Goal: Register for event/course

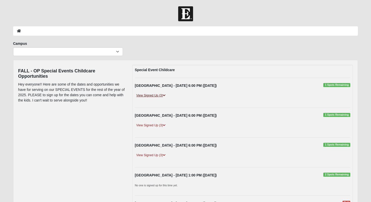
click at [161, 96] on link "View Signed Up (3)" at bounding box center [151, 95] width 32 height 5
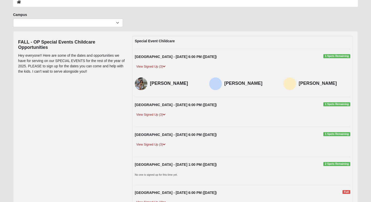
scroll to position [30, 0]
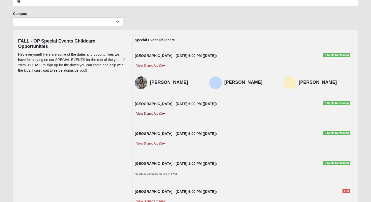
click at [152, 113] on link "View Signed Up (3)" at bounding box center [151, 113] width 32 height 5
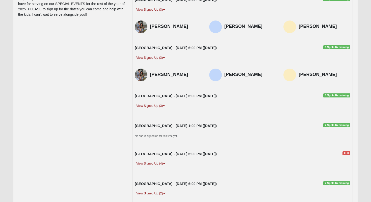
scroll to position [87, 0]
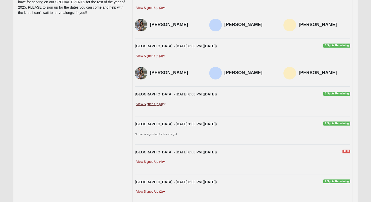
click at [153, 103] on link "View Signed Up (3)" at bounding box center [151, 103] width 32 height 5
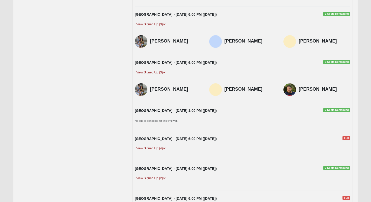
scroll to position [122, 0]
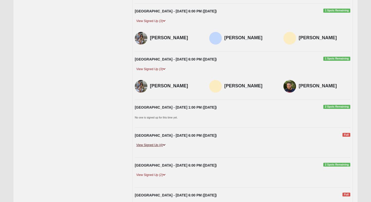
click at [157, 145] on link "View Signed Up (4)" at bounding box center [151, 144] width 32 height 5
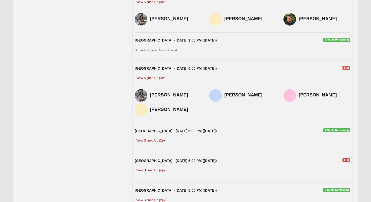
scroll to position [195, 0]
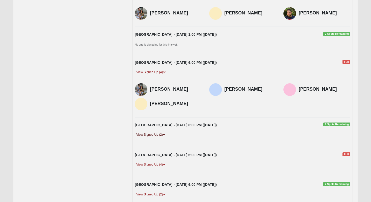
click at [153, 136] on link "View Signed Up (2)" at bounding box center [151, 134] width 32 height 5
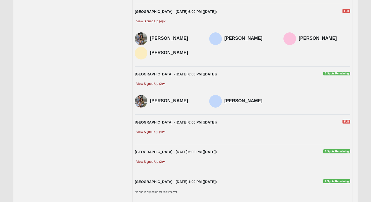
scroll to position [255, 0]
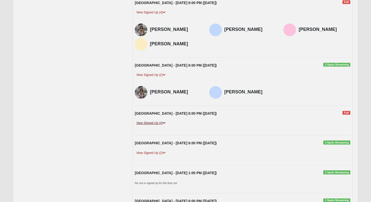
click at [154, 123] on link "View Signed Up (4)" at bounding box center [151, 122] width 32 height 5
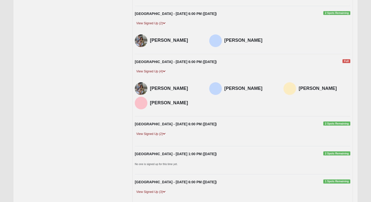
scroll to position [307, 0]
click at [158, 129] on div "Orange Park - 11/24/2025 6:00 PM (11/24/2025) 2 Spots Remaining View Signed Up …" at bounding box center [242, 130] width 223 height 19
click at [158, 134] on link "View Signed Up (2)" at bounding box center [151, 133] width 32 height 5
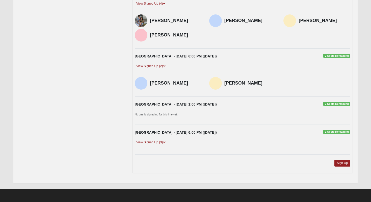
scroll to position [366, 0]
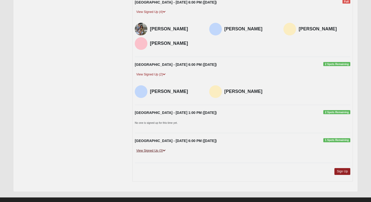
click at [160, 152] on link "View Signed Up (3)" at bounding box center [151, 150] width 32 height 5
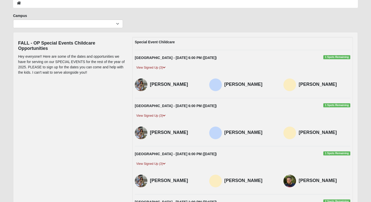
scroll to position [32, 0]
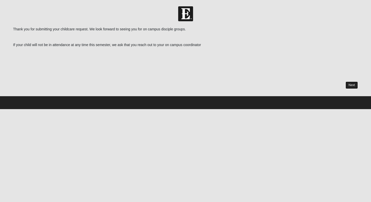
click at [353, 84] on link "Next" at bounding box center [352, 84] width 12 height 7
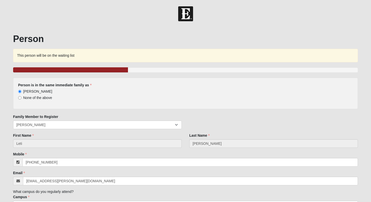
scroll to position [57, 0]
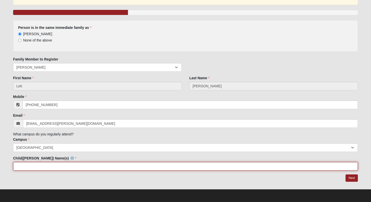
click at [133, 166] on input "Child([PERSON_NAME]) Name(s)" at bounding box center [185, 166] width 345 height 9
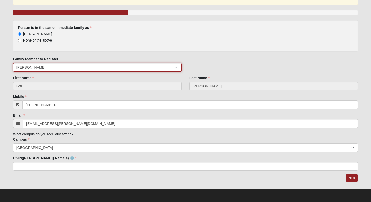
click at [177, 67] on select "[PERSON_NAME] [PERSON_NAME] [PERSON_NAME] [PERSON_NAME]" at bounding box center [97, 67] width 169 height 9
